Goal: Find specific page/section: Find specific page/section

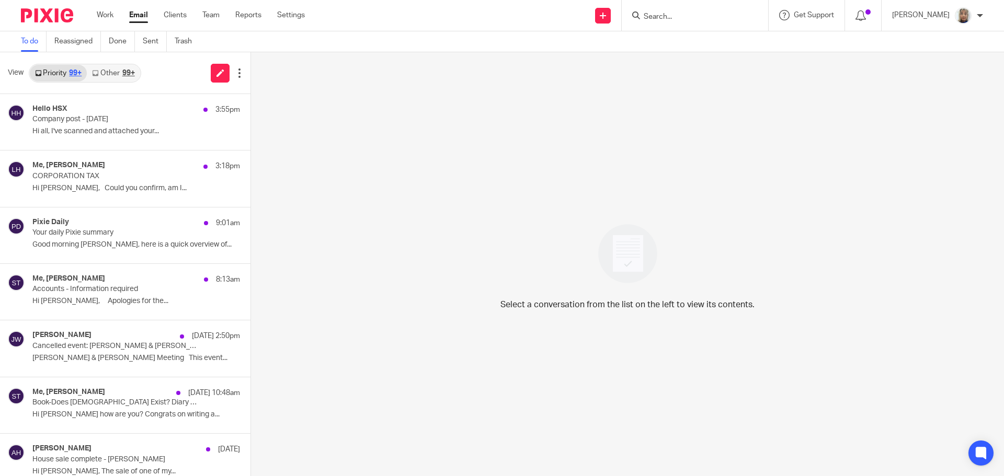
click at [668, 17] on input "Search" at bounding box center [689, 17] width 94 height 9
type input "ice guys"
click at [720, 48] on link at bounding box center [728, 45] width 177 height 24
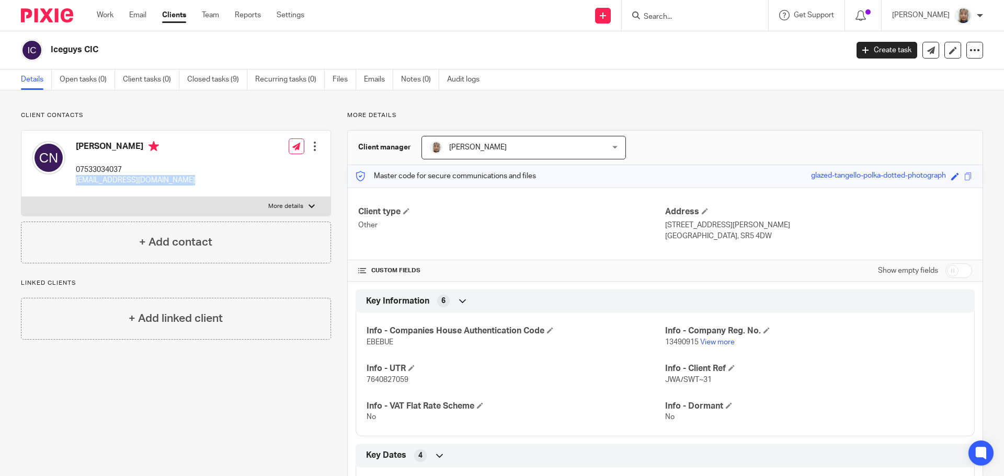
click at [75, 181] on div "[PERSON_NAME] 07533034037 [EMAIL_ADDRESS][DOMAIN_NAME] Edit contact Create clie…" at bounding box center [175, 164] width 309 height 66
